Goal: Task Accomplishment & Management: Manage account settings

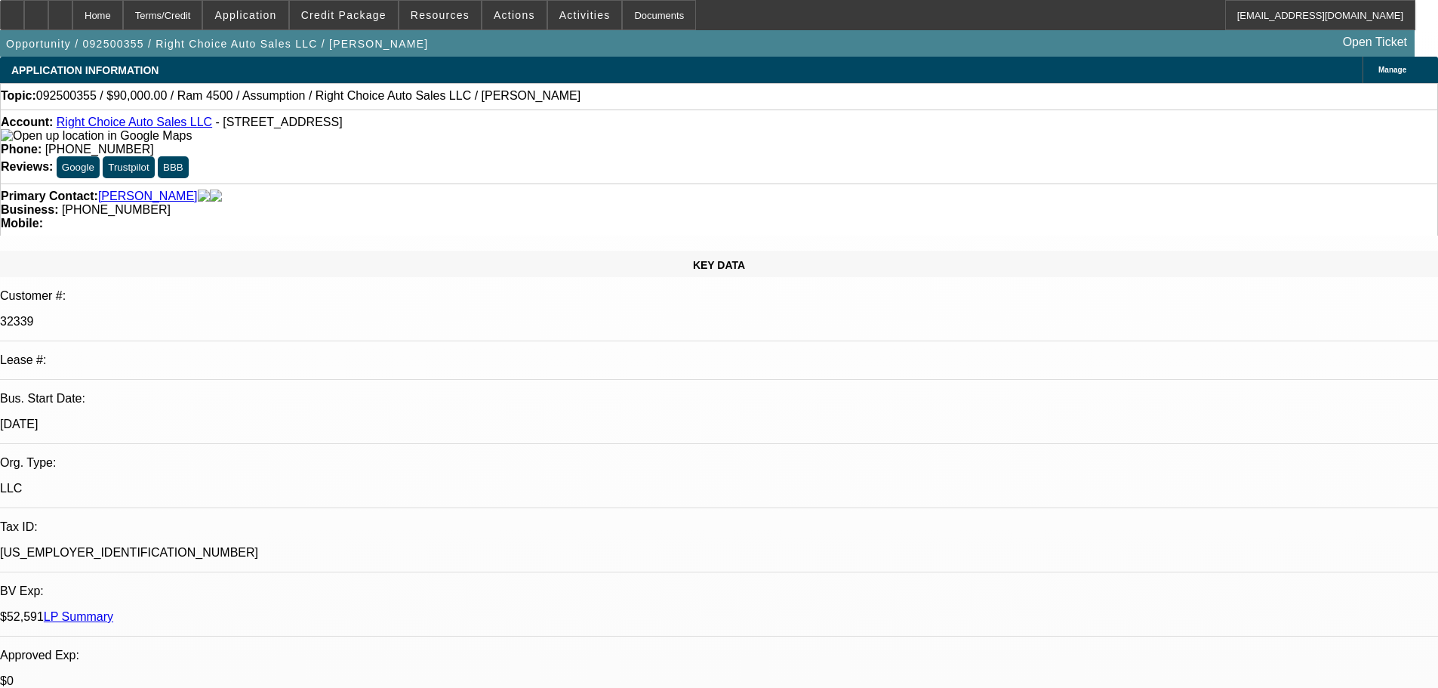
select select "0"
select select "2"
select select "0.1"
select select "4"
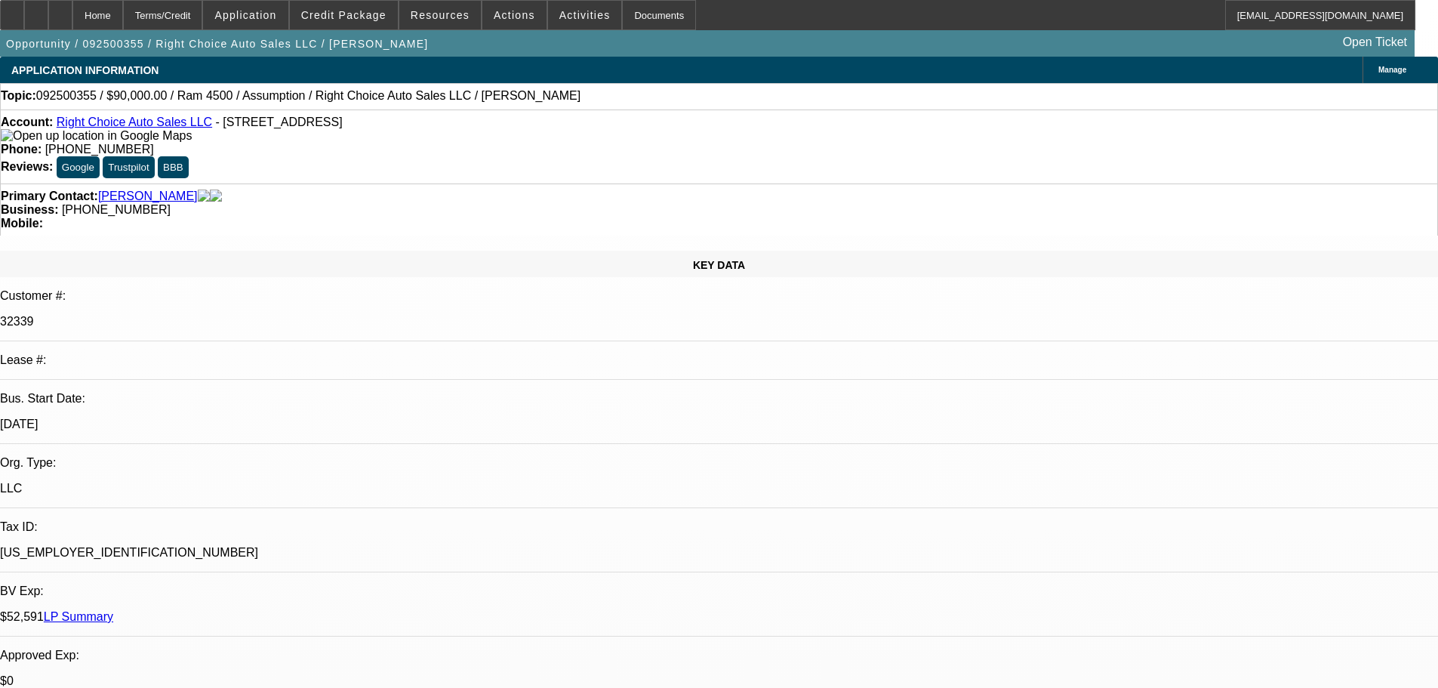
select select "0"
select select "2"
select select "0.1"
select select "4"
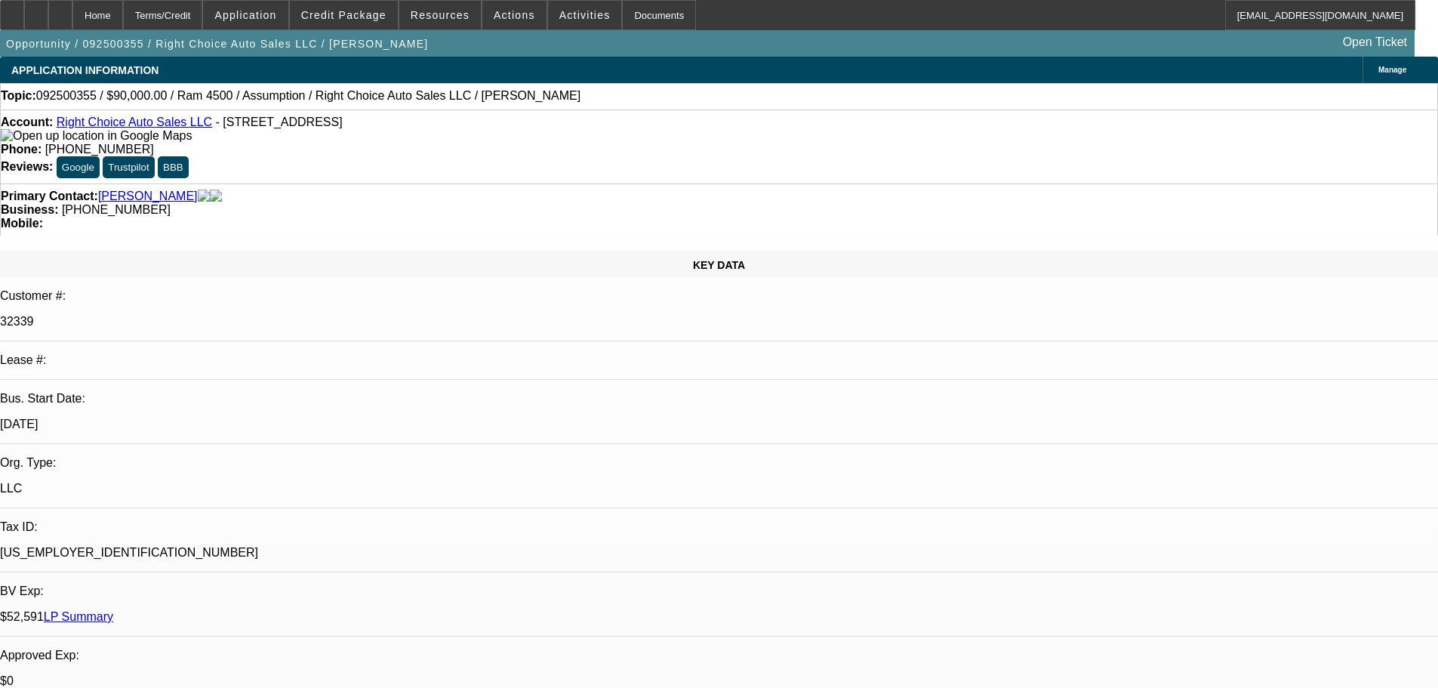
select select "0"
select select "2"
select select "0.1"
select select "4"
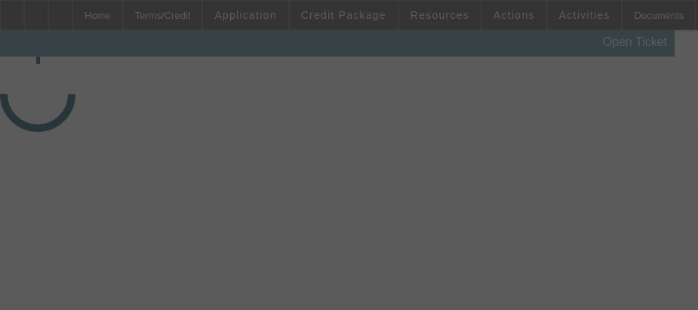
select select "3"
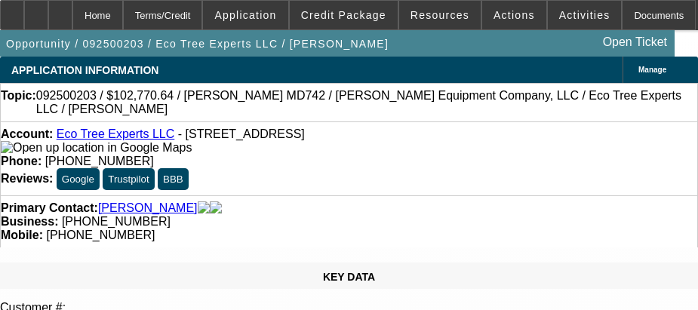
select select "0"
select select "6"
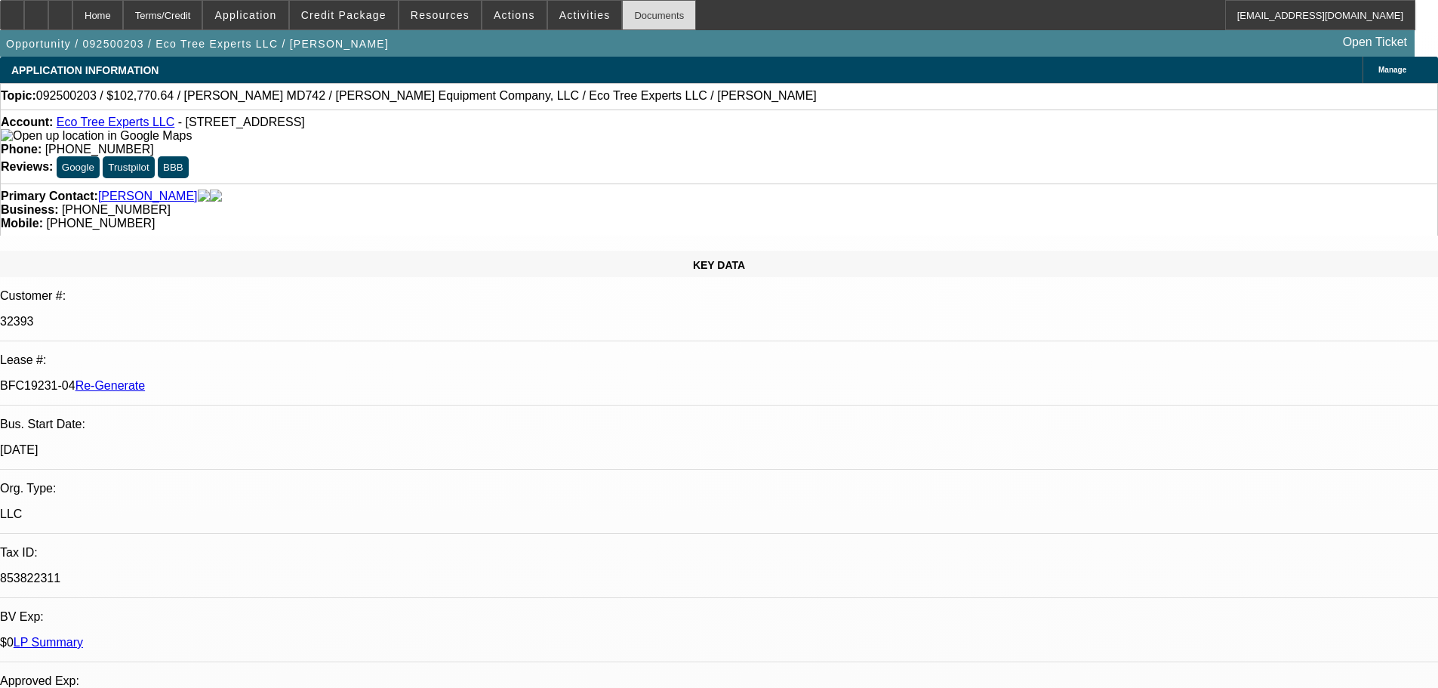
click at [622, 11] on div "Documents" at bounding box center [659, 15] width 74 height 30
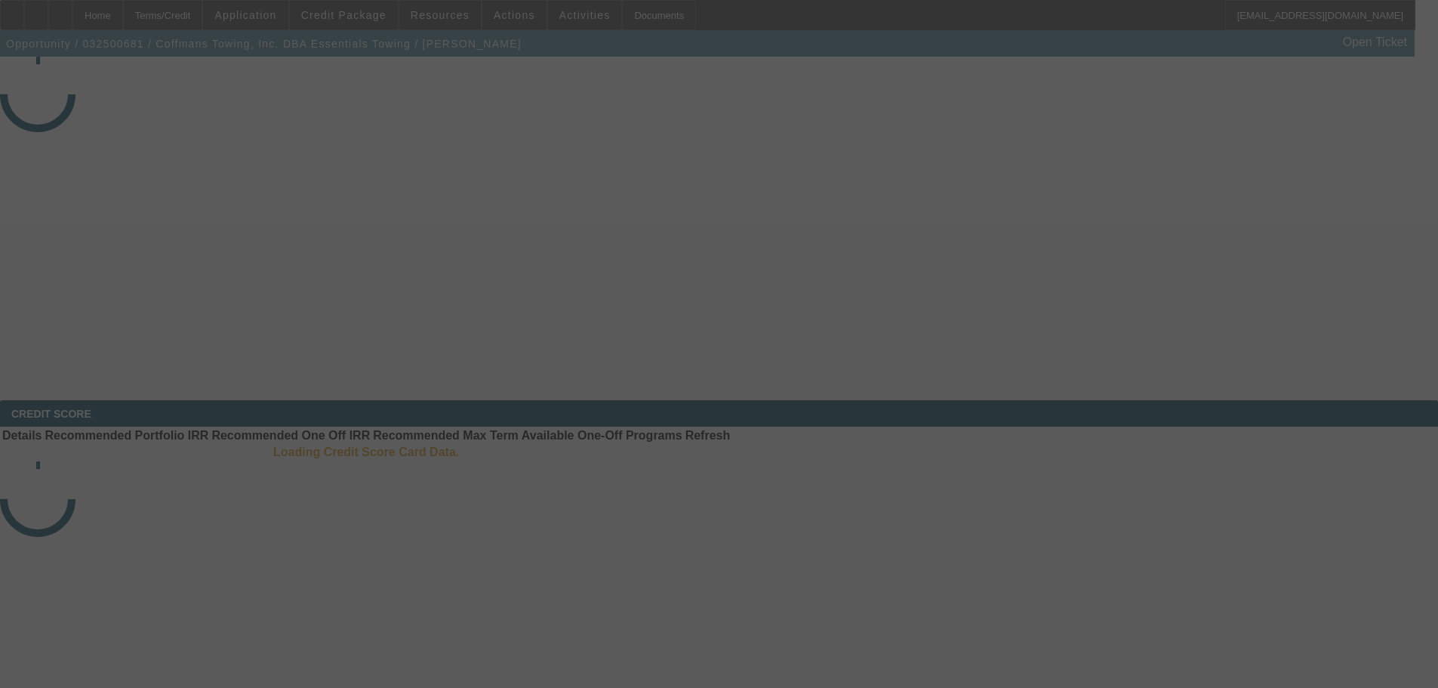
select select "4"
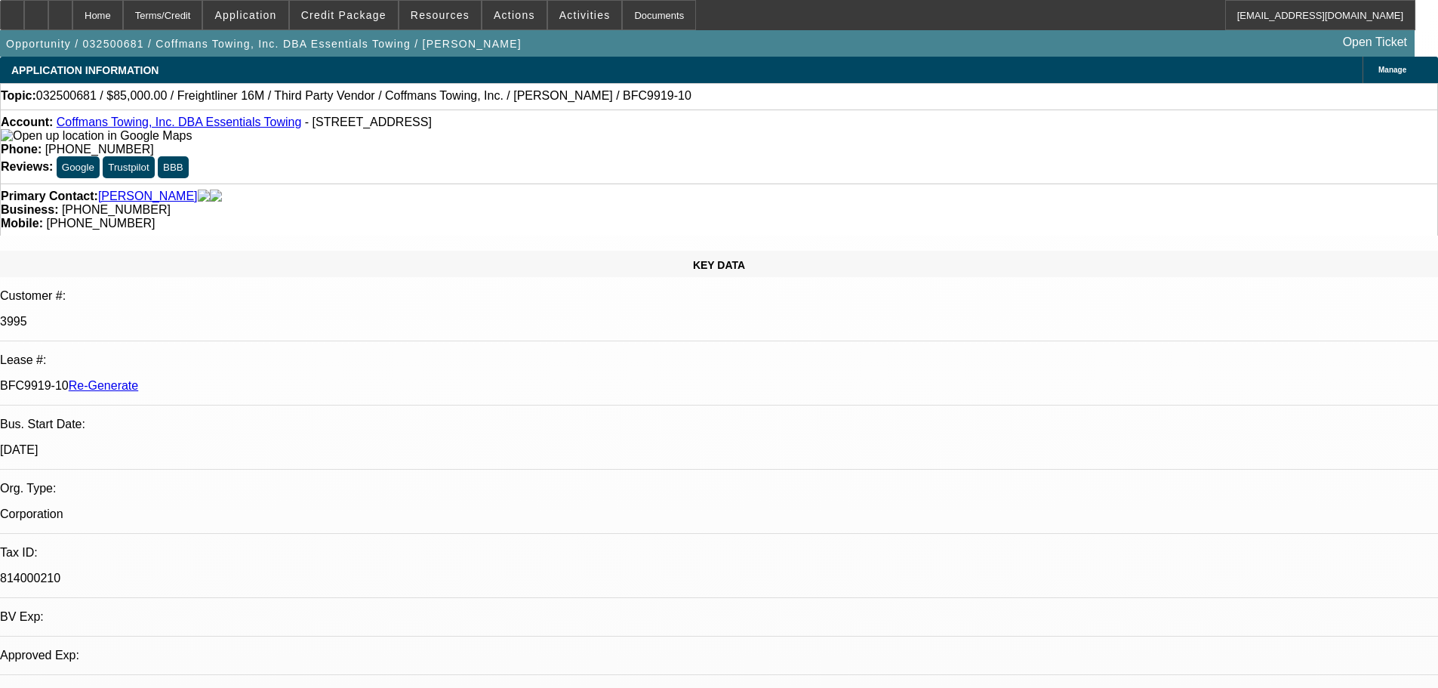
select select "0"
select select "6"
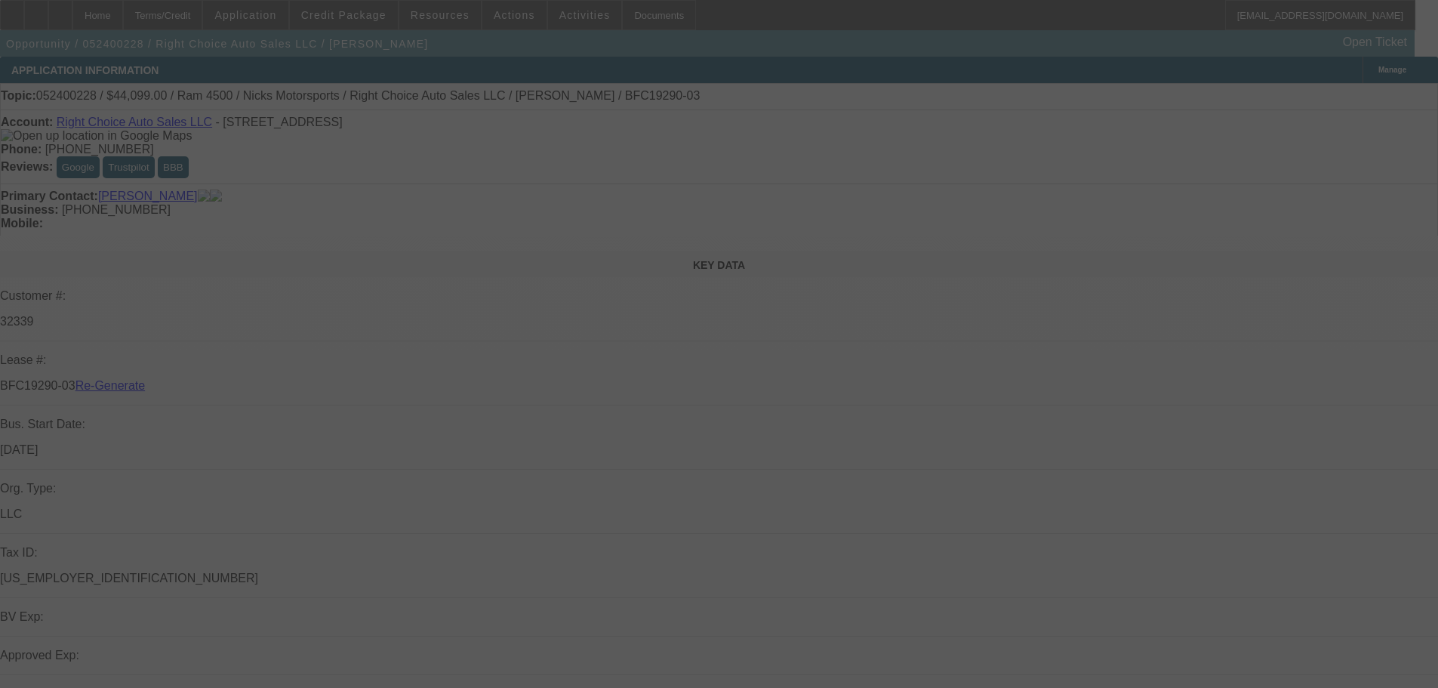
select select "4"
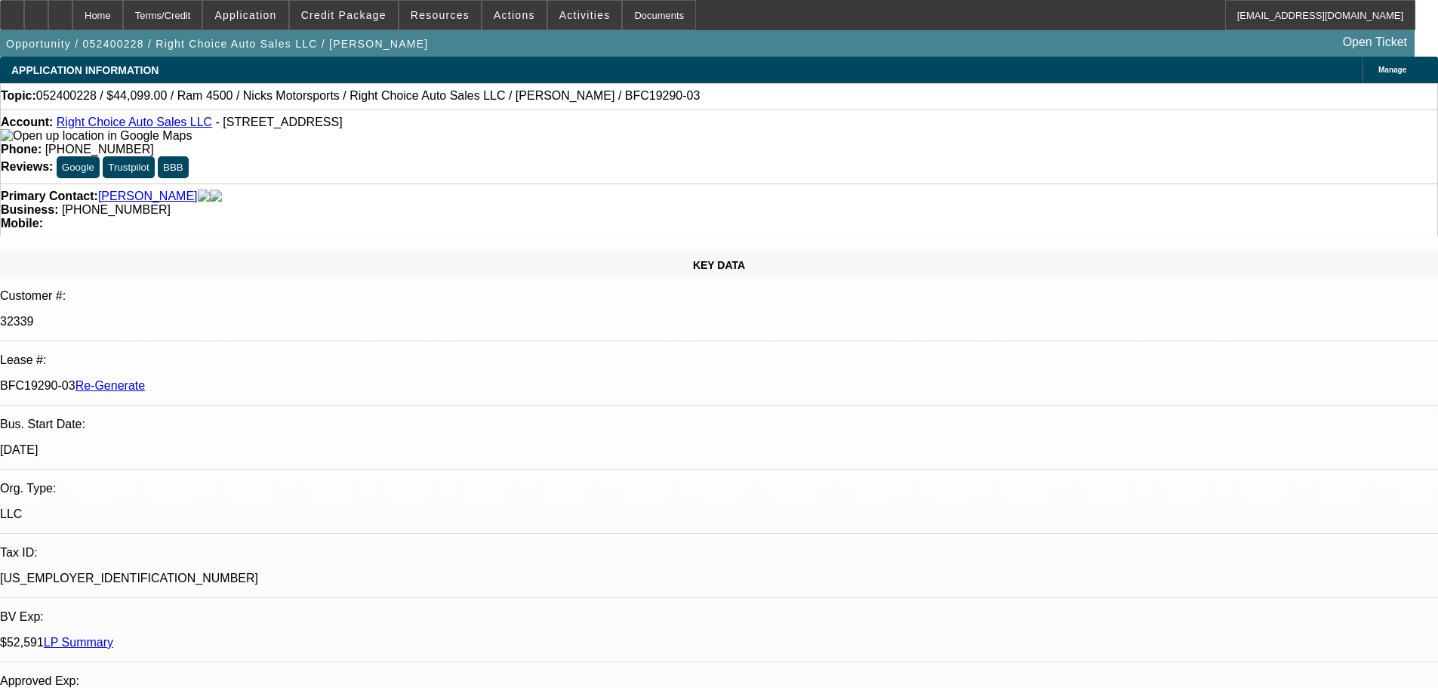
select select "0"
select select "2"
select select "0"
select select "6"
click at [549, 8] on span at bounding box center [585, 15] width 74 height 36
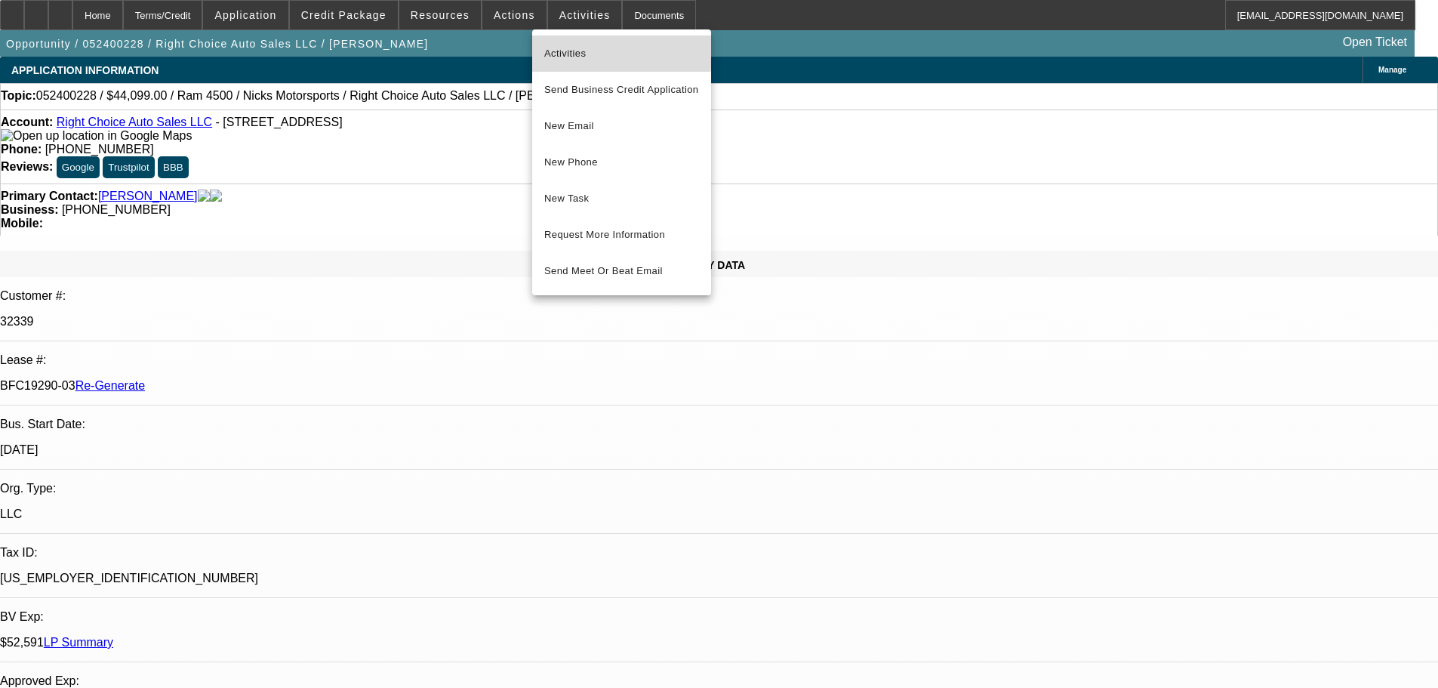
click at [576, 48] on span "Activities" at bounding box center [621, 54] width 155 height 18
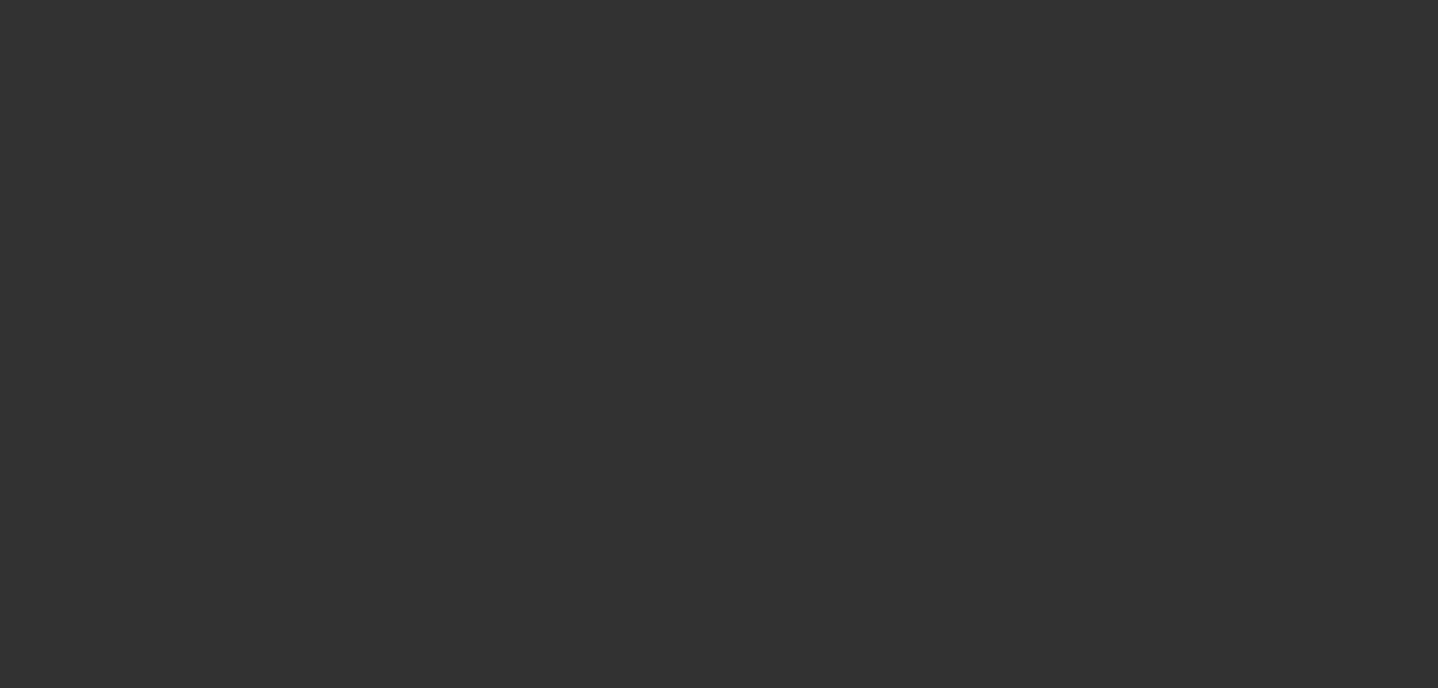
select select "4"
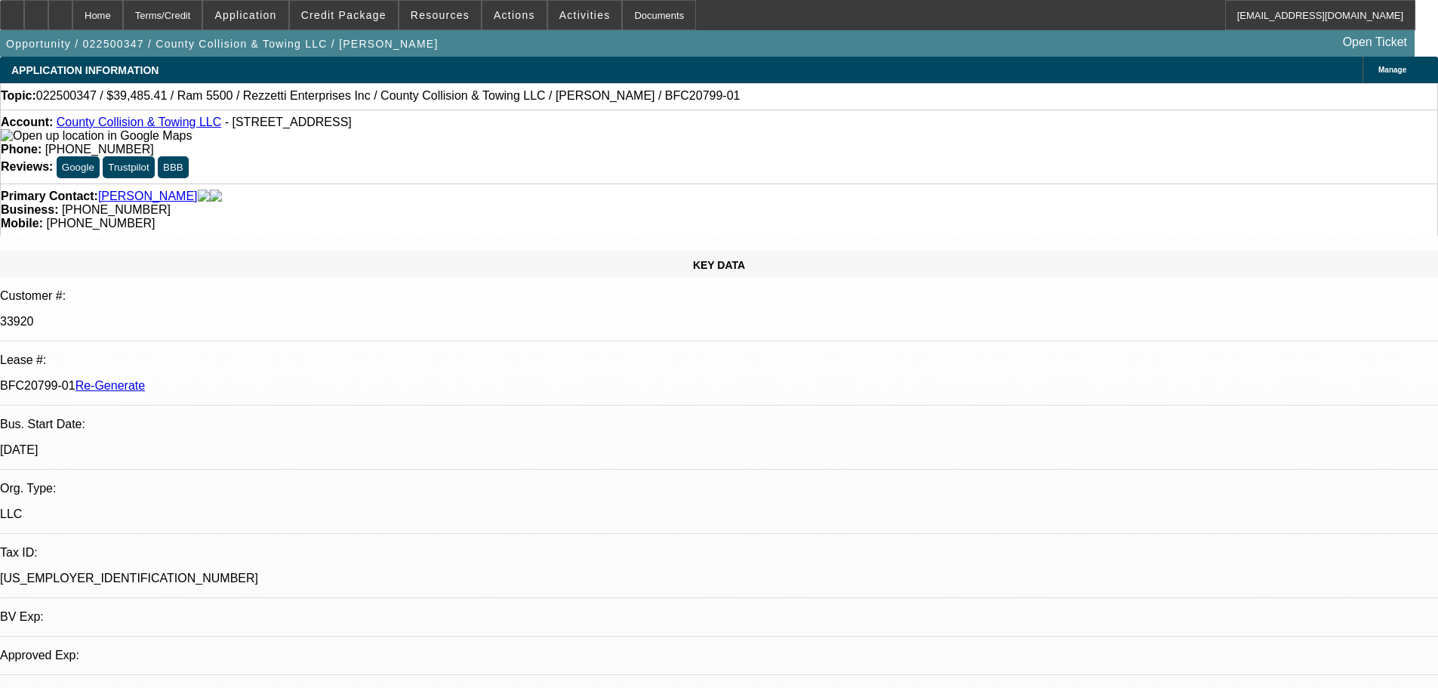
select select "0"
select select "0.1"
select select "1"
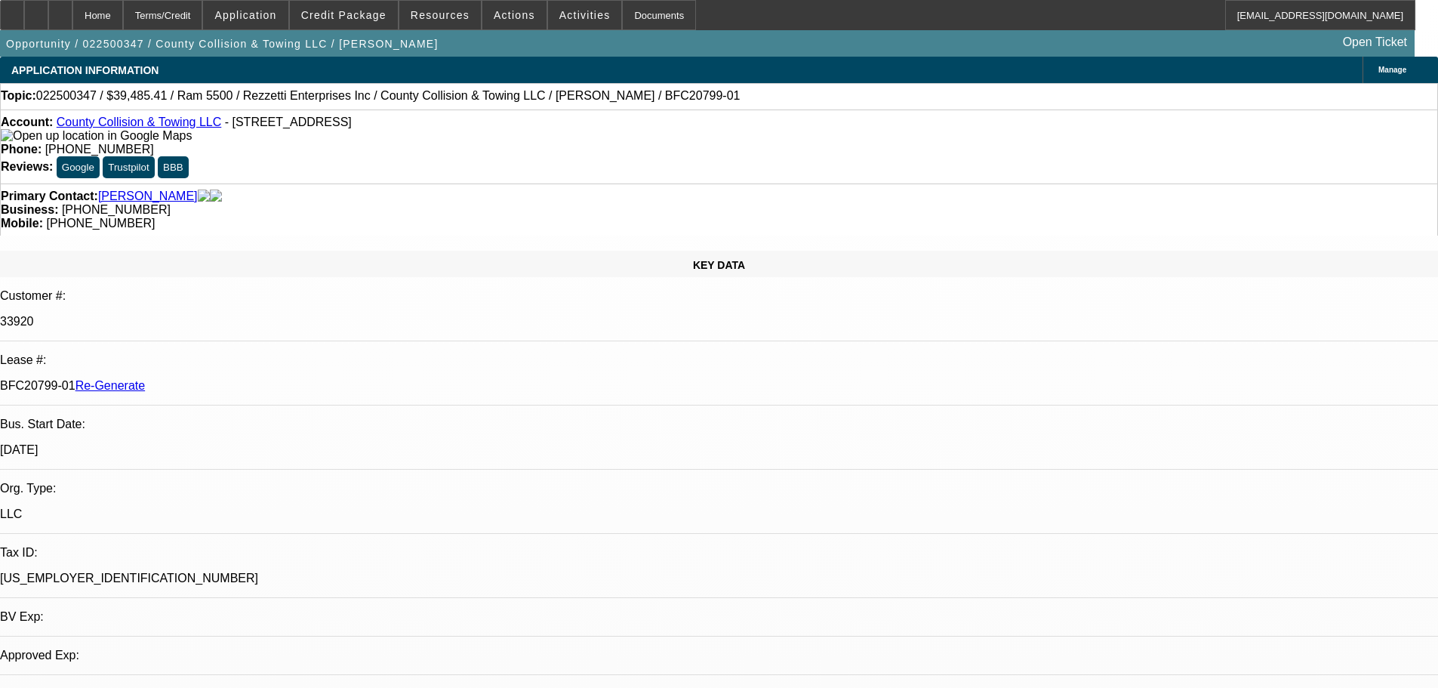
select select "4"
drag, startPoint x: 179, startPoint y: 253, endPoint x: 241, endPoint y: 254, distance: 61.9
click at [241, 379] on p "BFC20799-01 Re-Generate" at bounding box center [719, 386] width 1438 height 14
copy p "BFC20799-01"
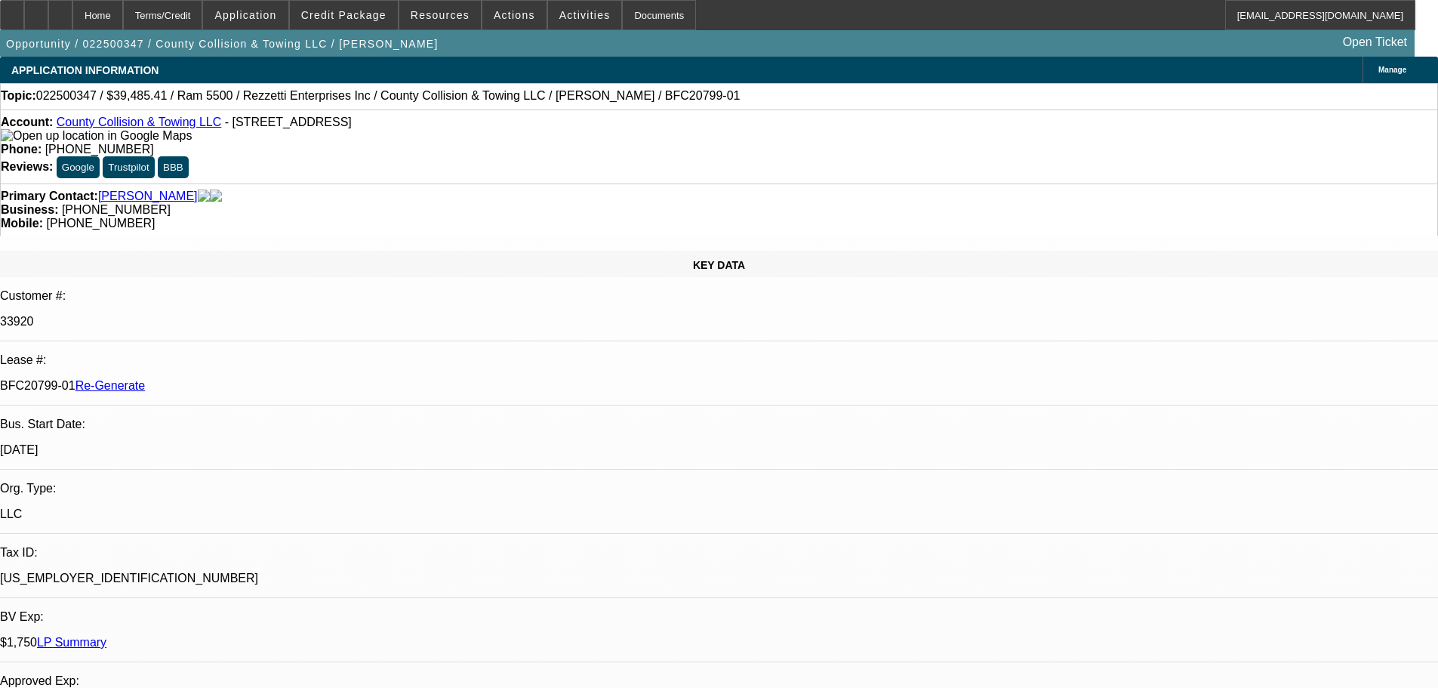
scroll to position [529, 0]
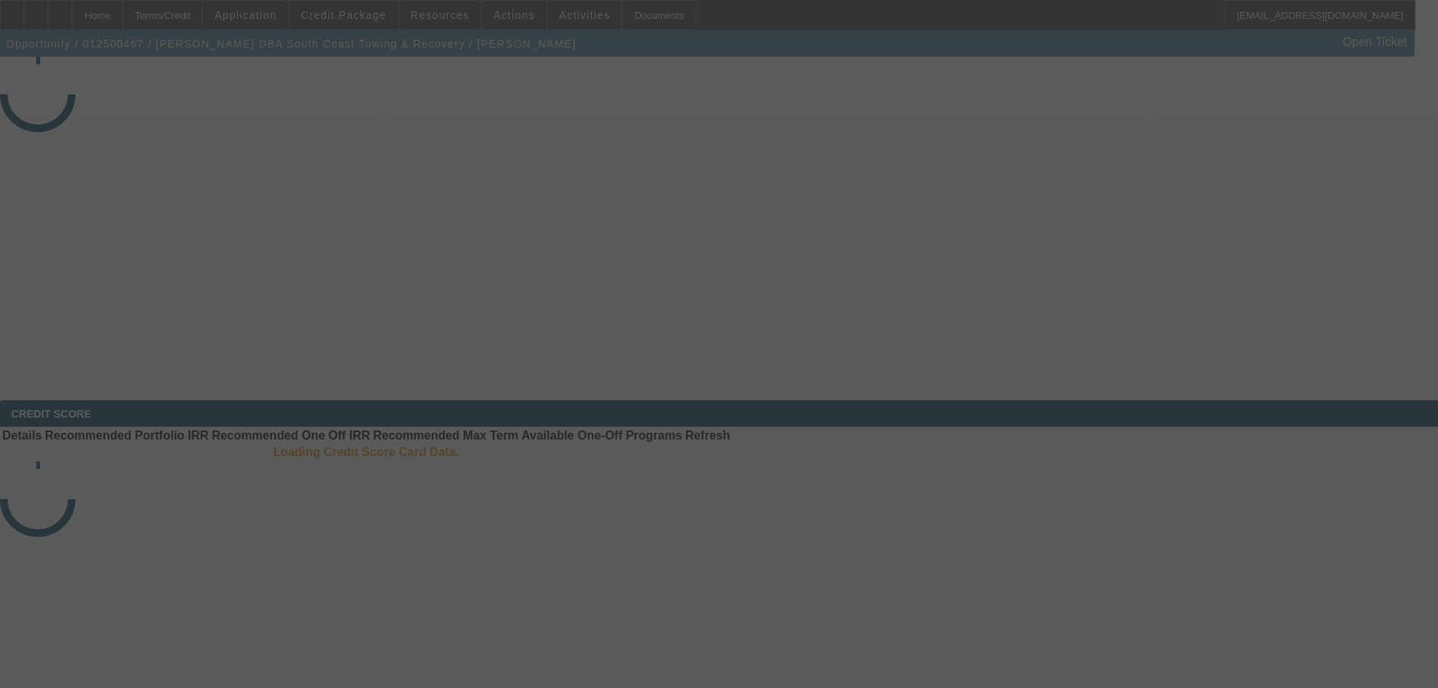
select select "4"
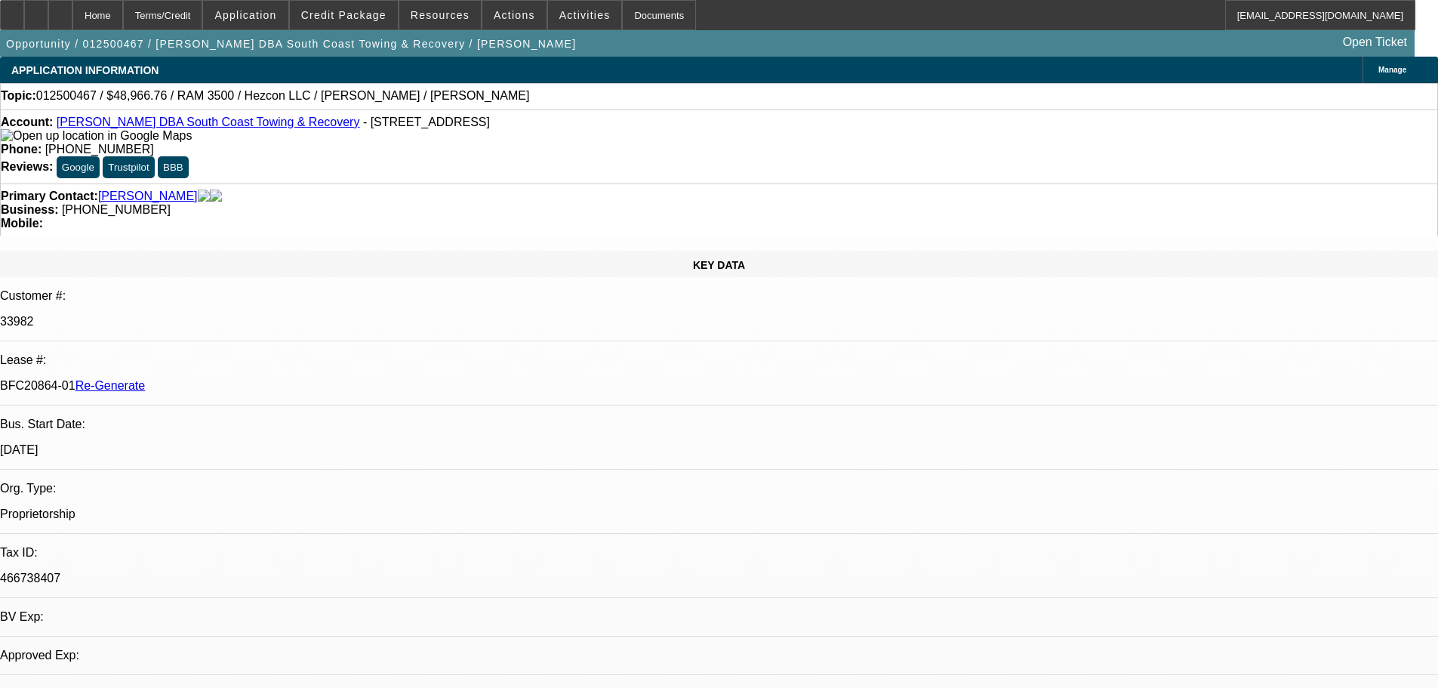
select select "0"
select select "3"
select select "0"
select select "6"
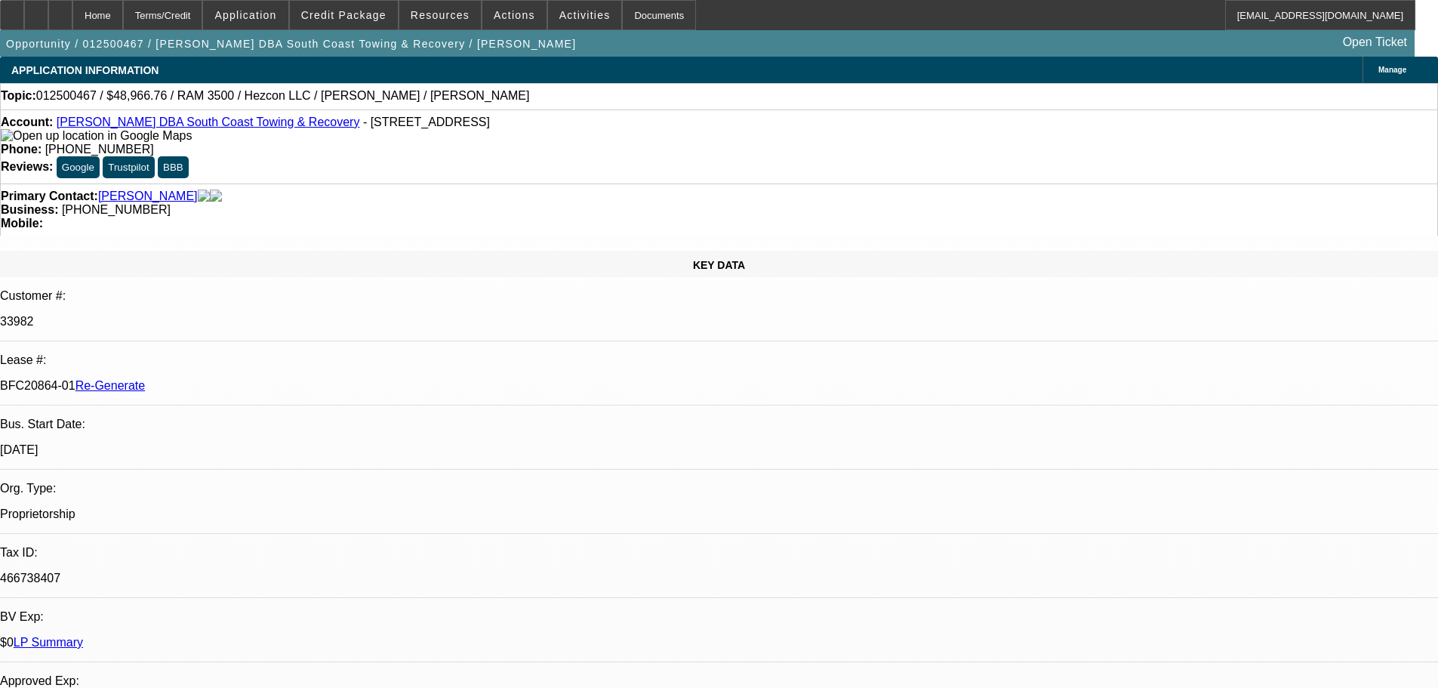
drag, startPoint x: 174, startPoint y: 264, endPoint x: 239, endPoint y: 271, distance: 66.0
click at [239, 379] on div "BFC20864-01 Re-Generate" at bounding box center [719, 386] width 1438 height 14
copy p "BFC20864-01"
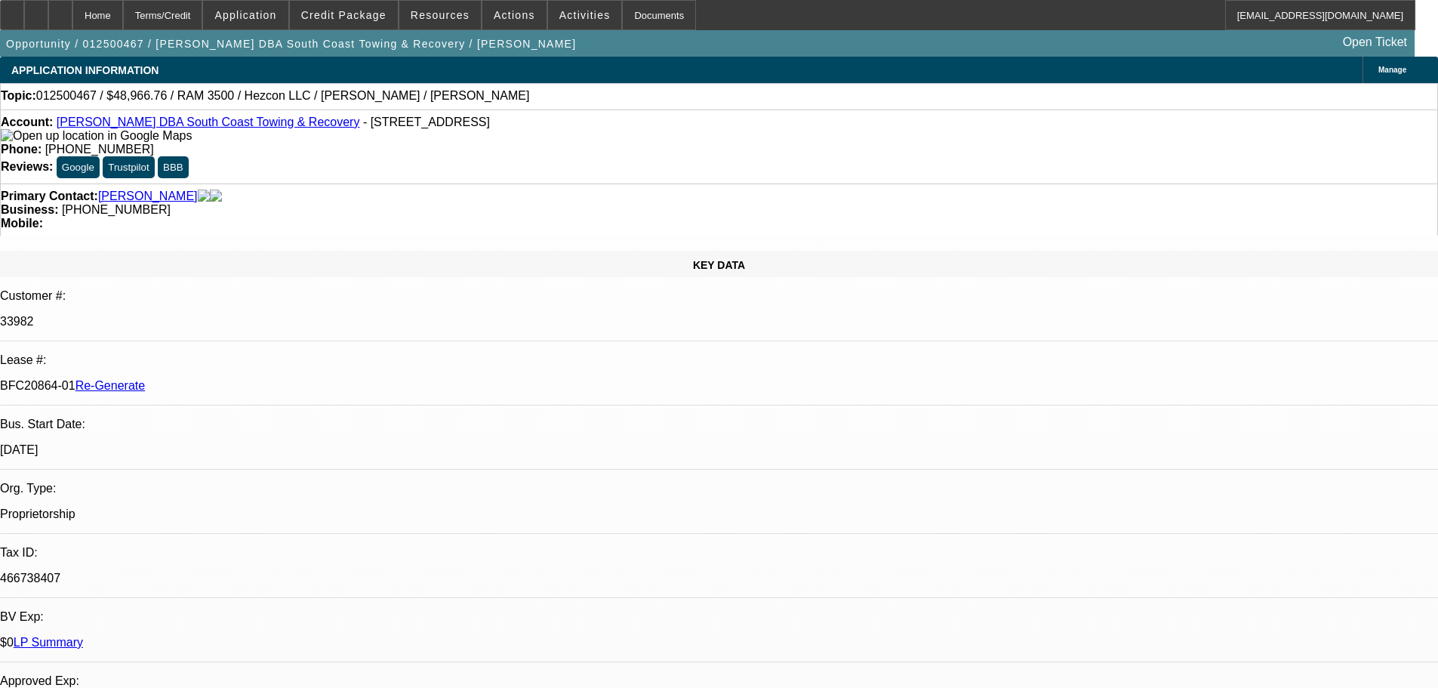
scroll to position [0, 0]
click at [559, 11] on span "Activities" at bounding box center [584, 15] width 51 height 12
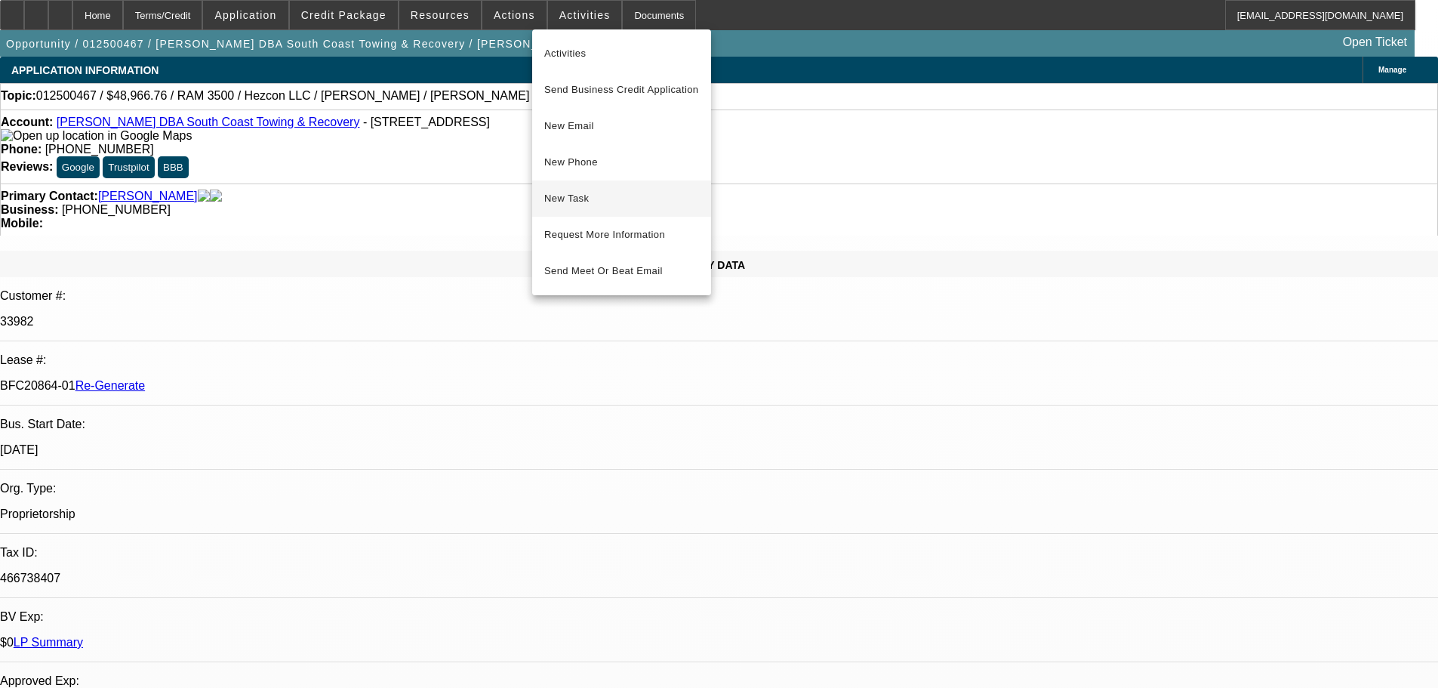
click at [599, 193] on span "New Task" at bounding box center [621, 199] width 155 height 18
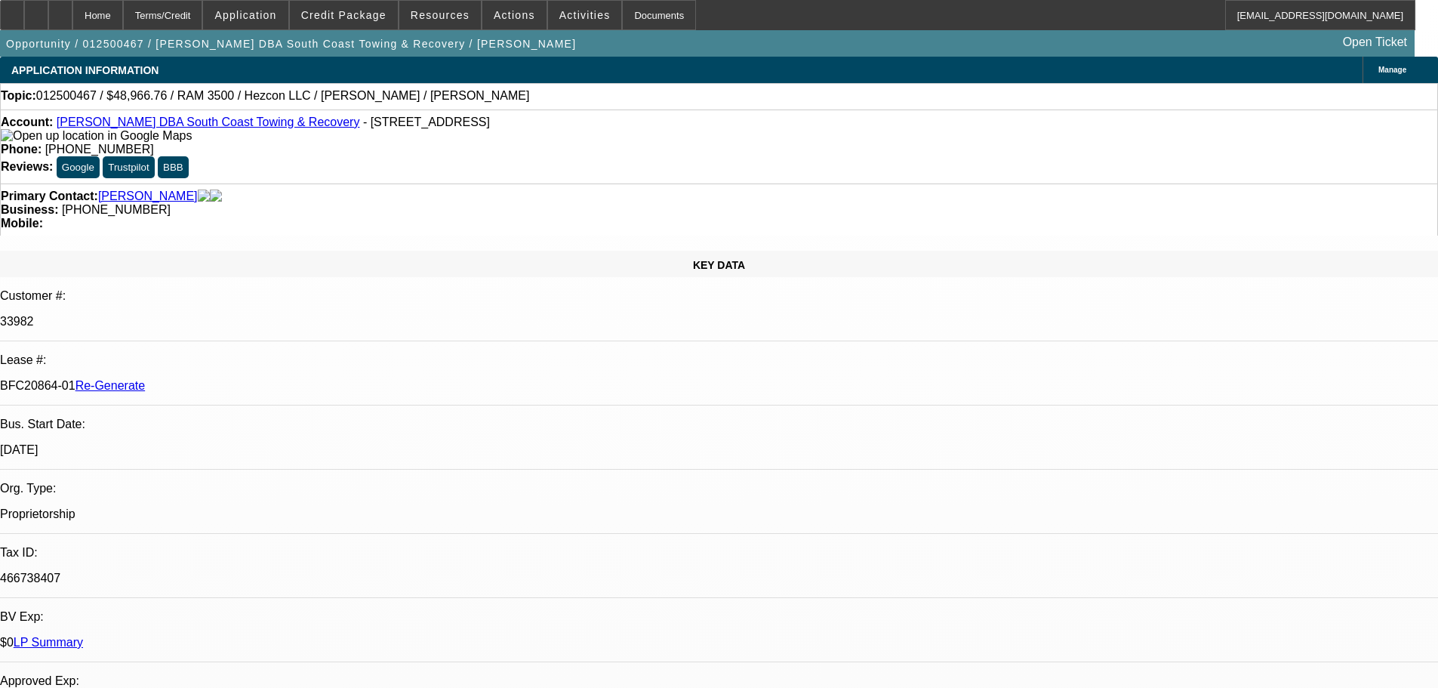
scroll to position [76, 0]
